Goal: Browse casually

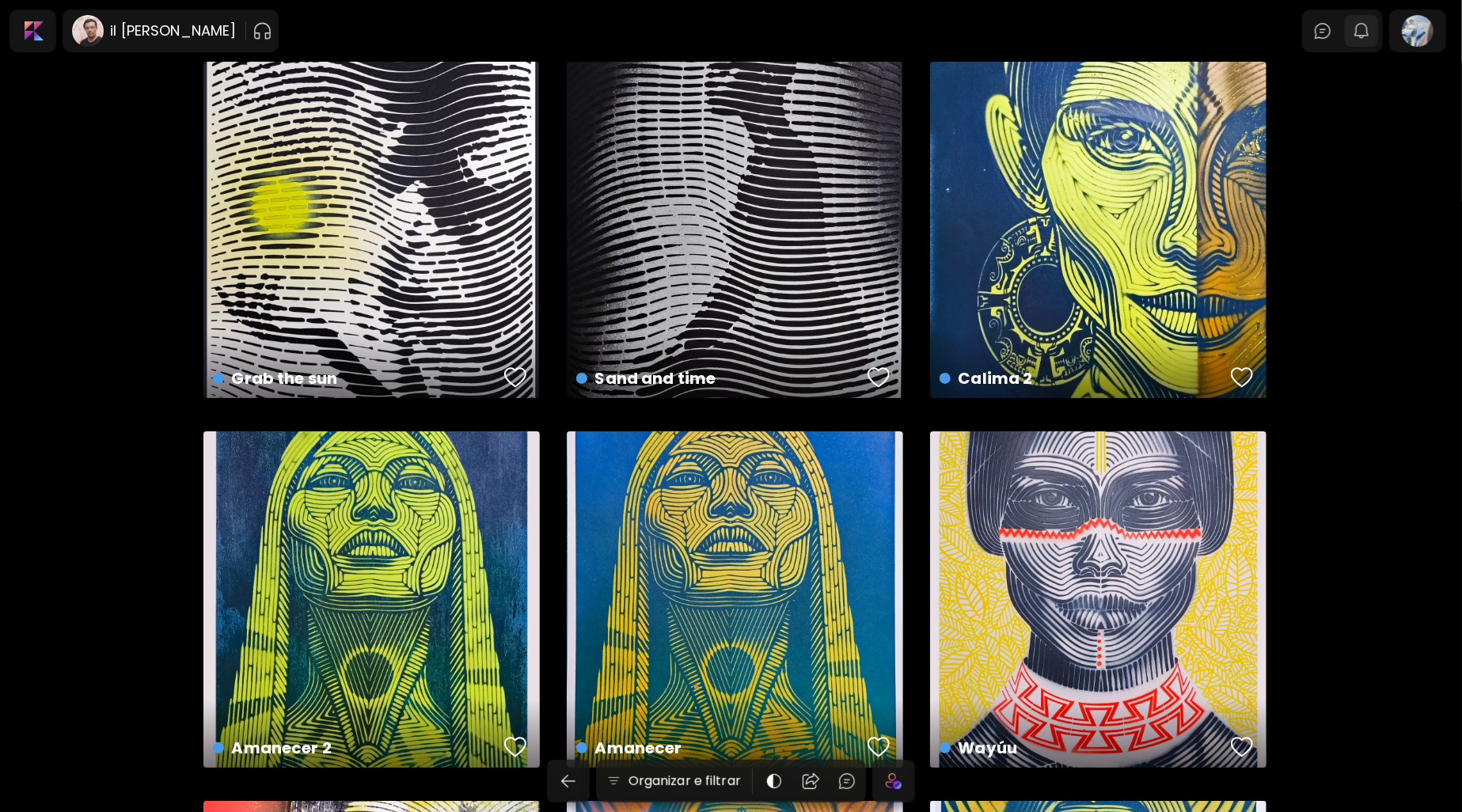
click at [1369, 35] on img "button" at bounding box center [1361, 30] width 19 height 19
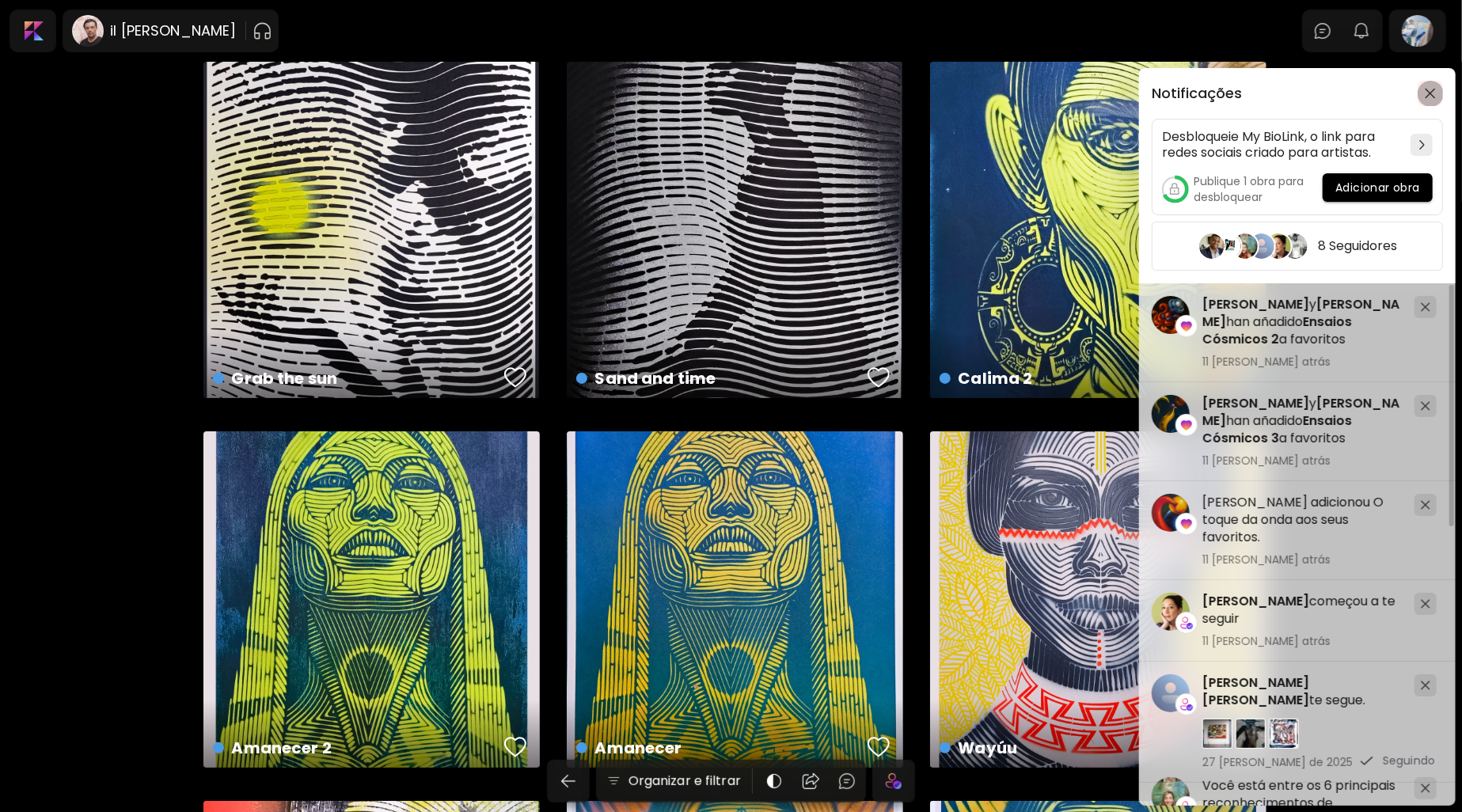
click at [1434, 101] on button "button" at bounding box center [1430, 93] width 25 height 25
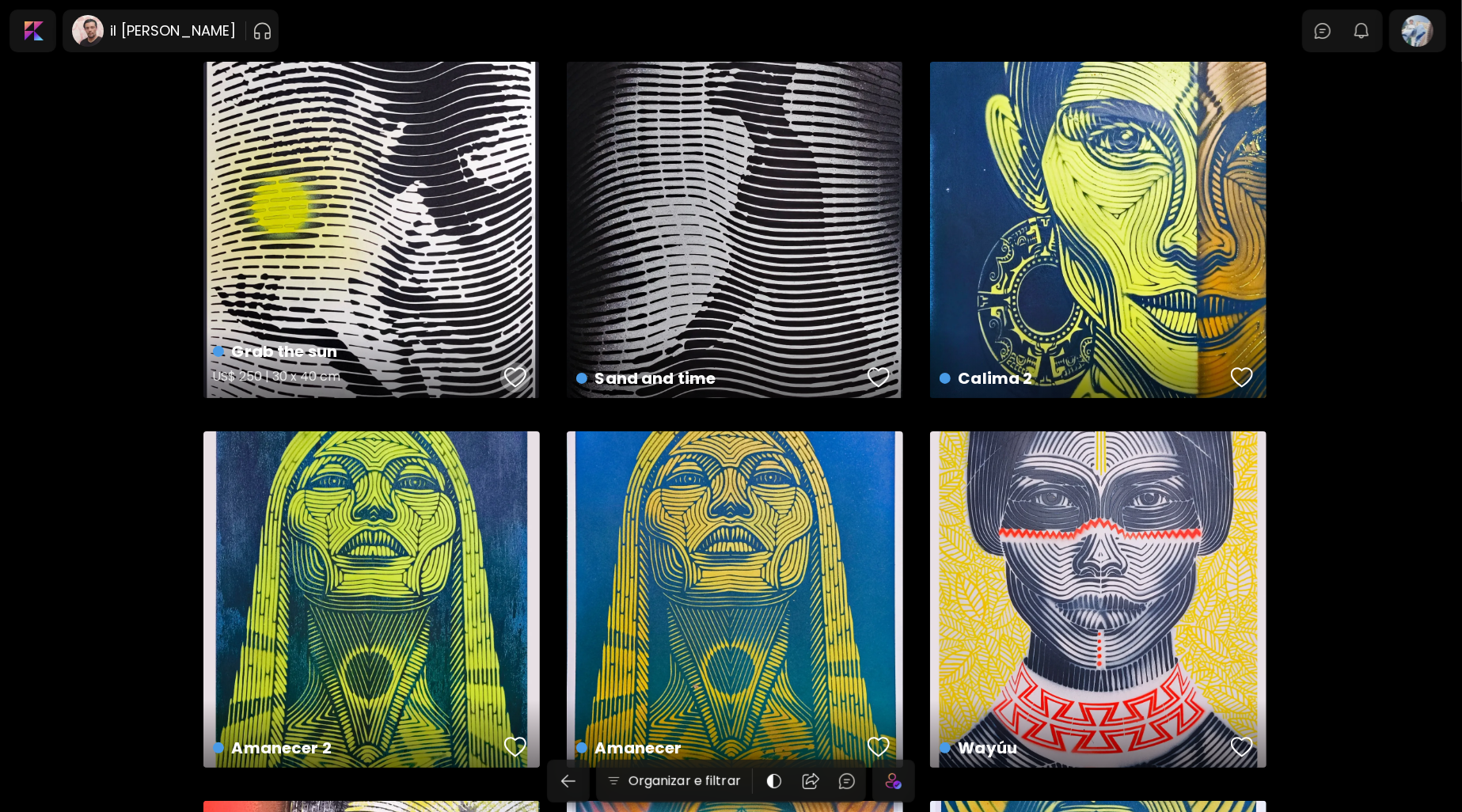
click at [519, 381] on div "button" at bounding box center [515, 377] width 22 height 24
click at [875, 382] on div "button" at bounding box center [879, 377] width 22 height 24
click at [1242, 363] on button "button" at bounding box center [1242, 377] width 30 height 32
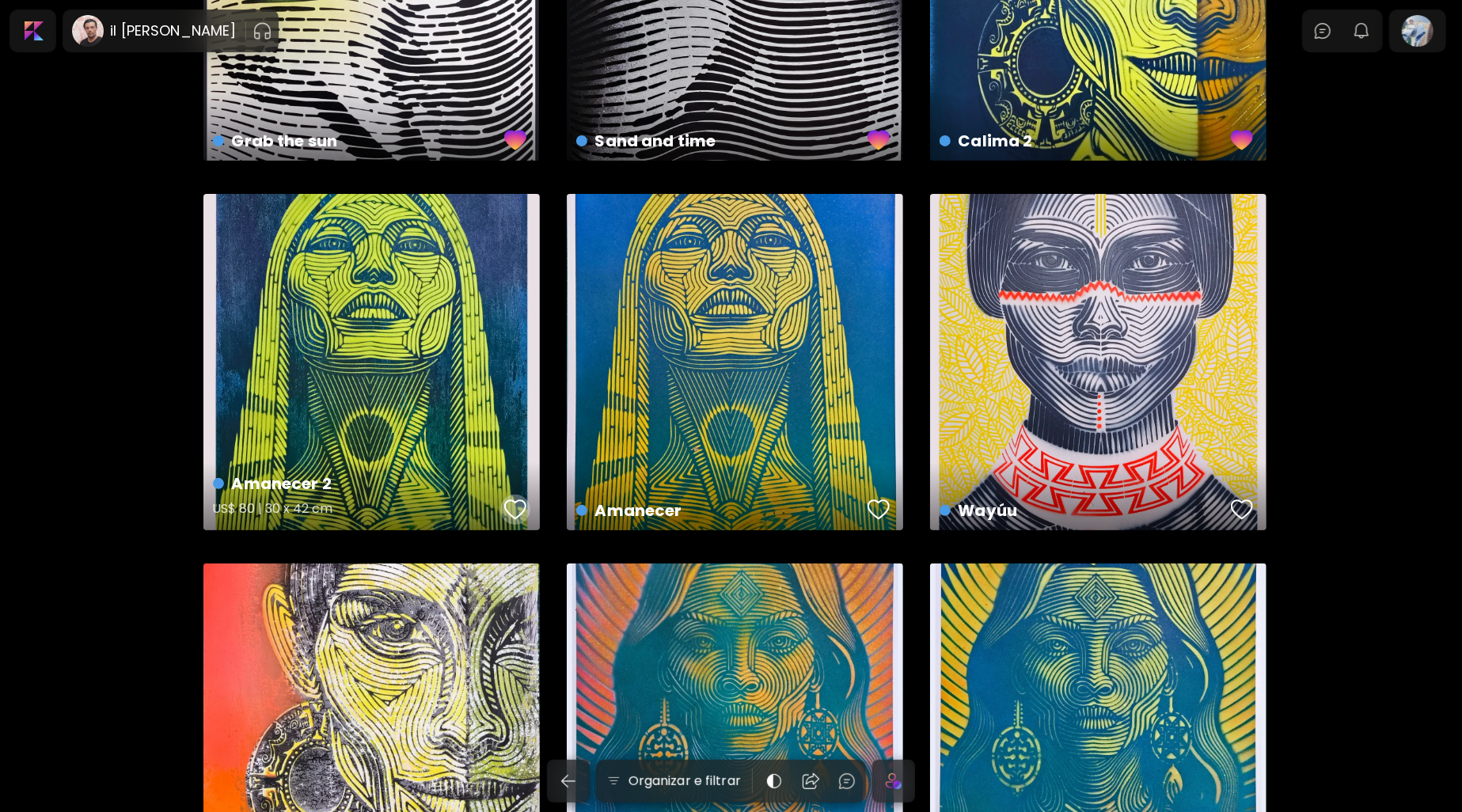
click at [522, 513] on div "button" at bounding box center [515, 509] width 22 height 24
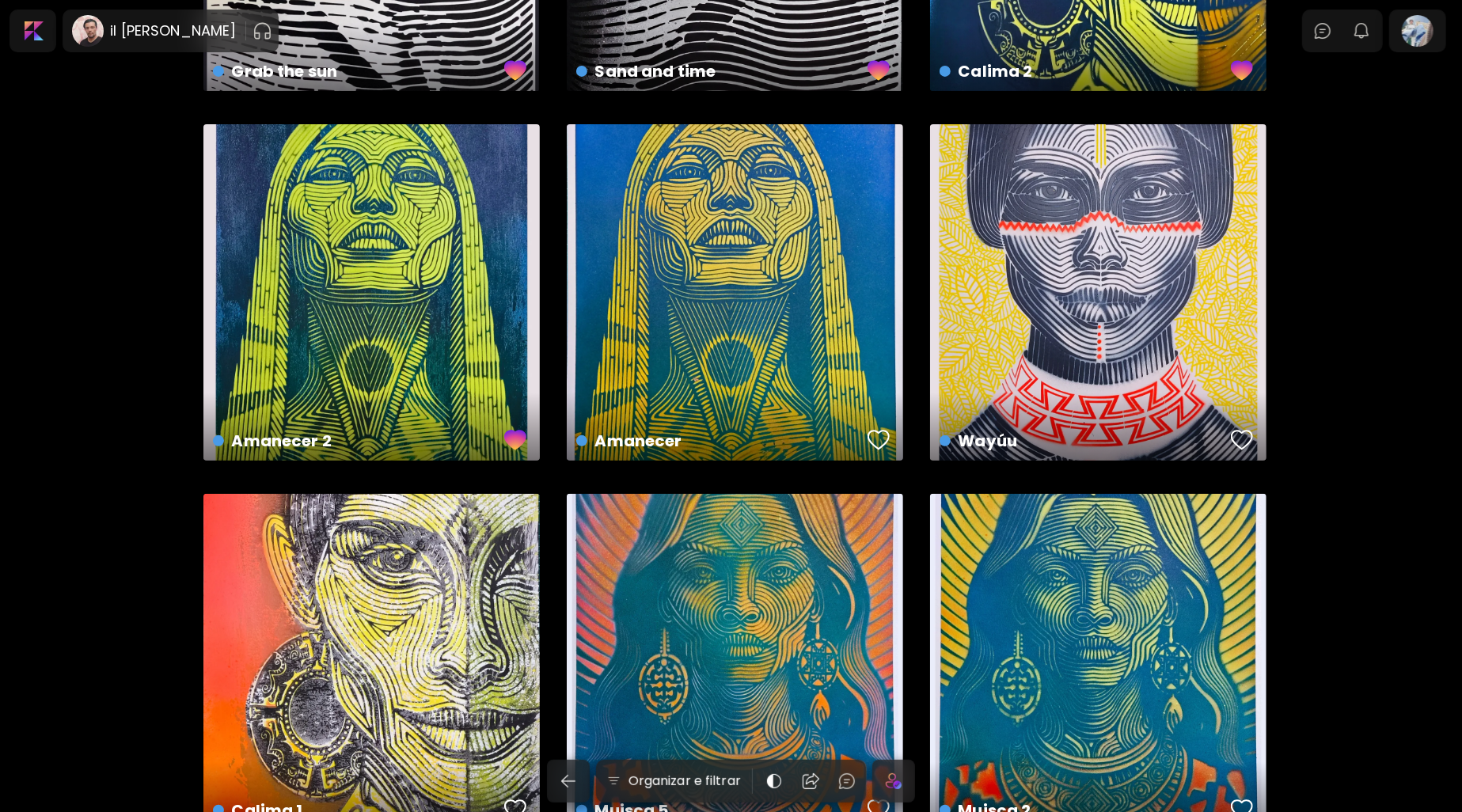
scroll to position [475, 0]
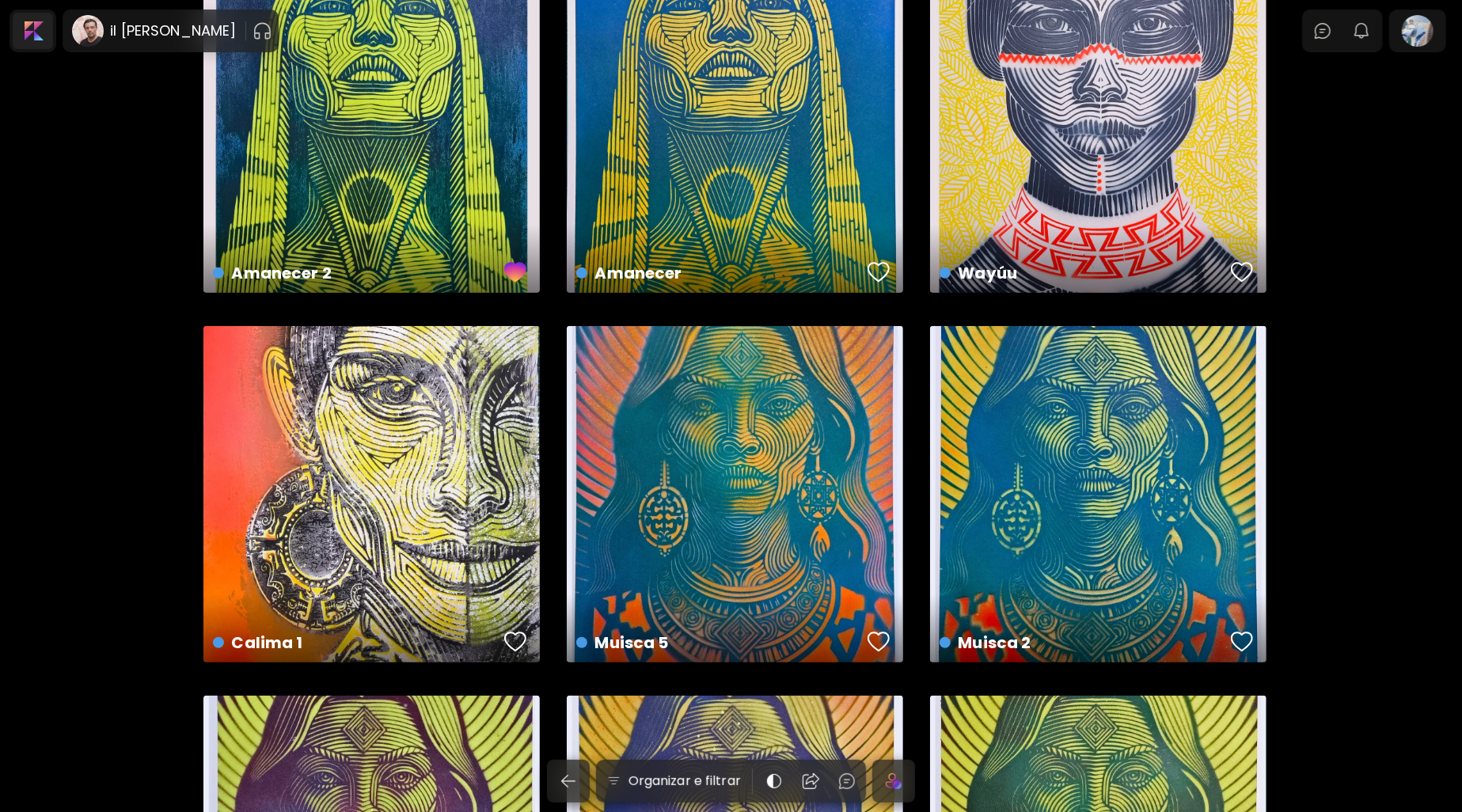
click at [30, 35] on div at bounding box center [32, 30] width 40 height 36
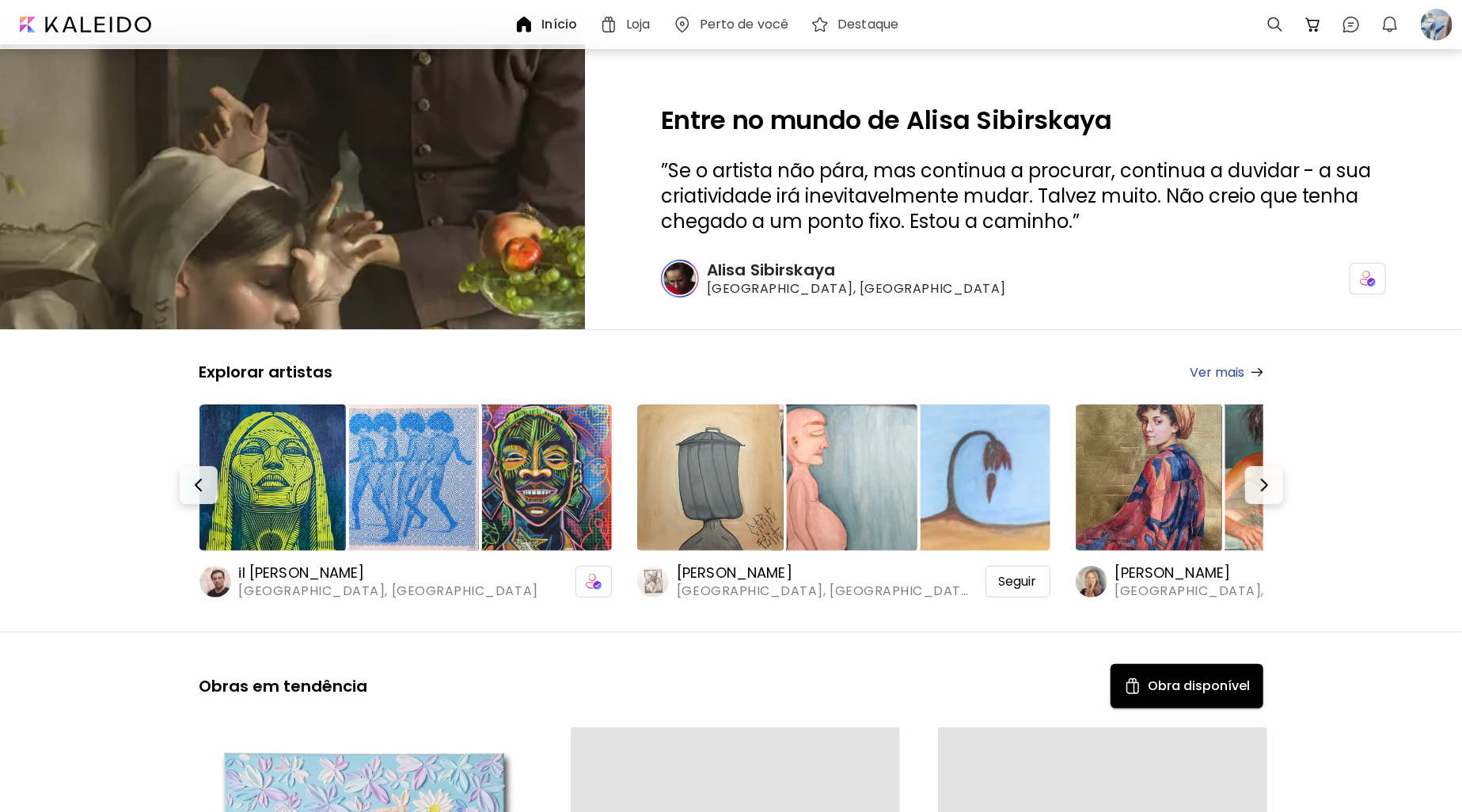
click at [544, 34] on div "Início" at bounding box center [549, 24] width 69 height 19
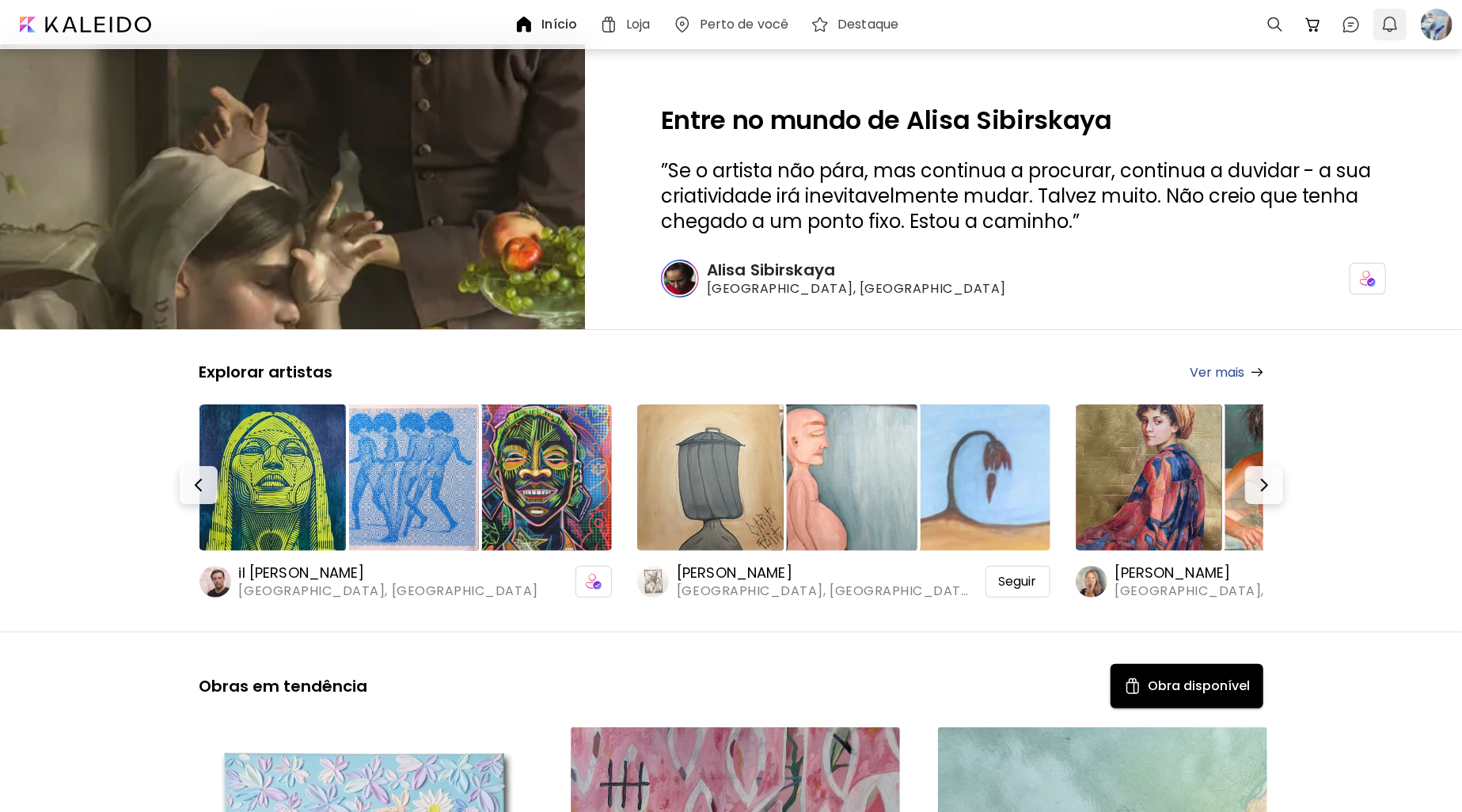
click at [1390, 20] on img "button" at bounding box center [1390, 24] width 19 height 19
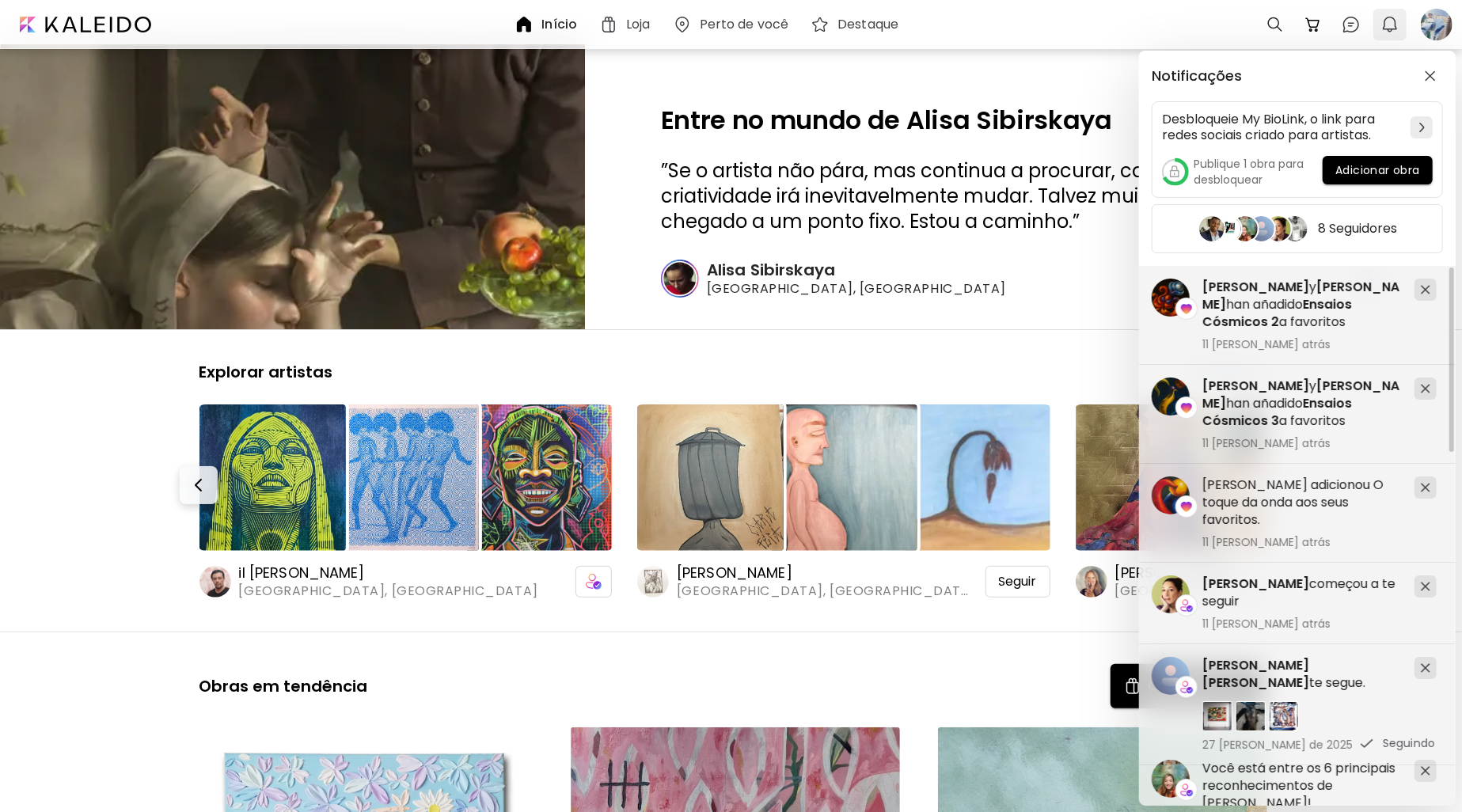
click at [1390, 20] on div "Notificações Desbloqueie My BioLink, o link para redes sociais criado para arti…" at bounding box center [731, 406] width 1462 height 812
